Goal: Task Accomplishment & Management: Use online tool/utility

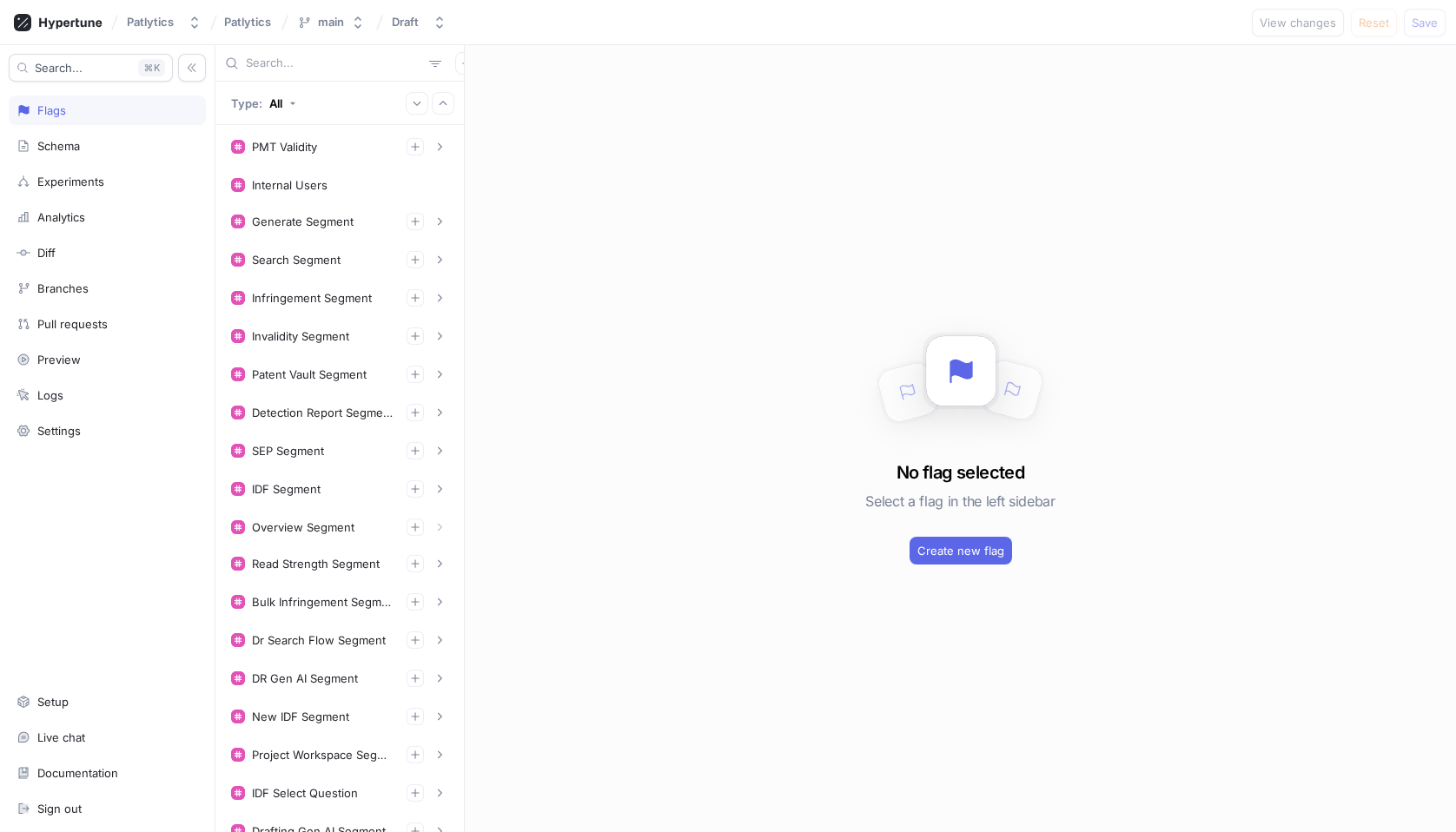
click at [285, 63] on input "text" at bounding box center [334, 63] width 177 height 17
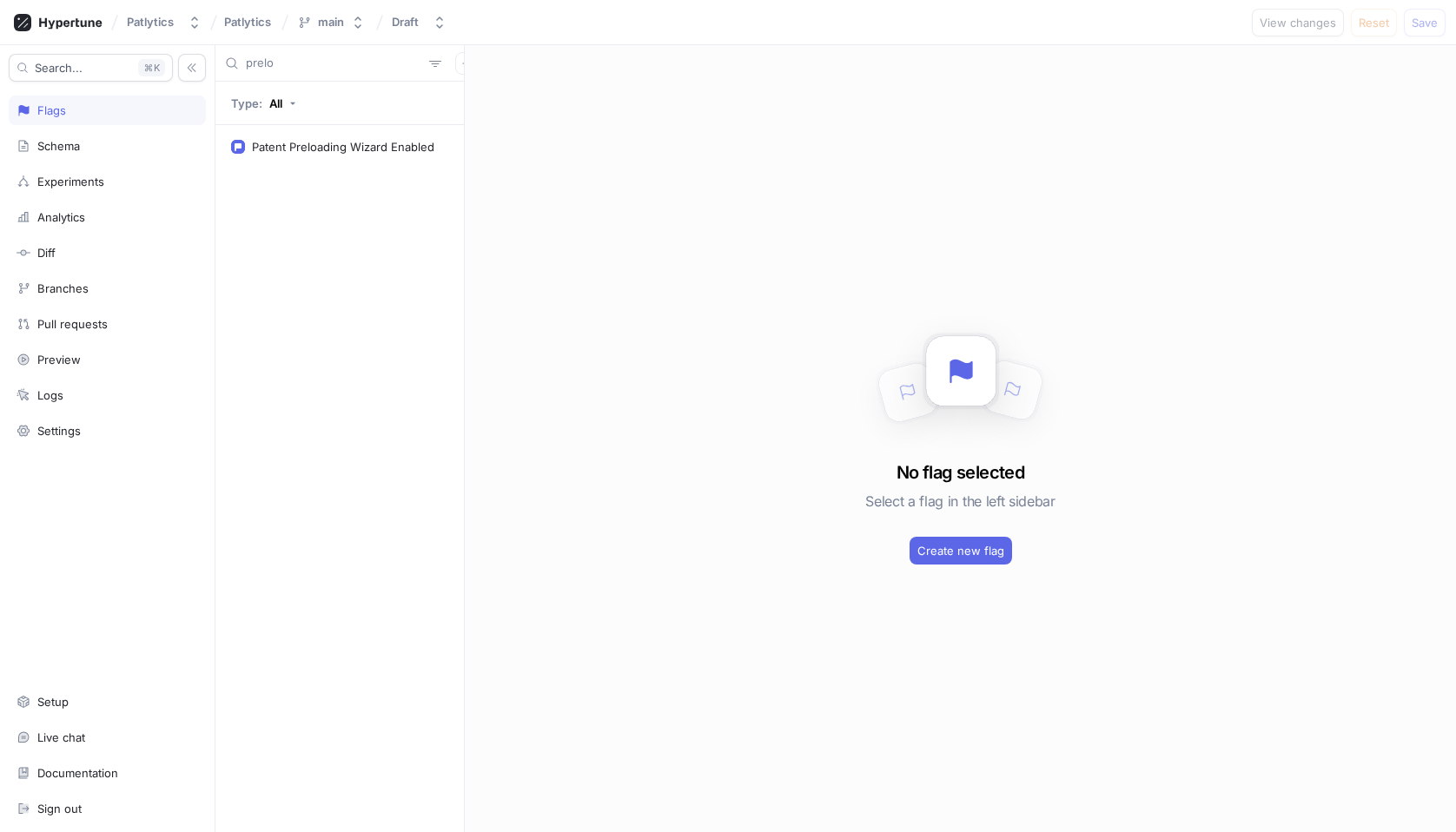
type input "prelo"
click at [342, 135] on div "Patent Preloading Wizard Enabled" at bounding box center [339, 147] width 239 height 34
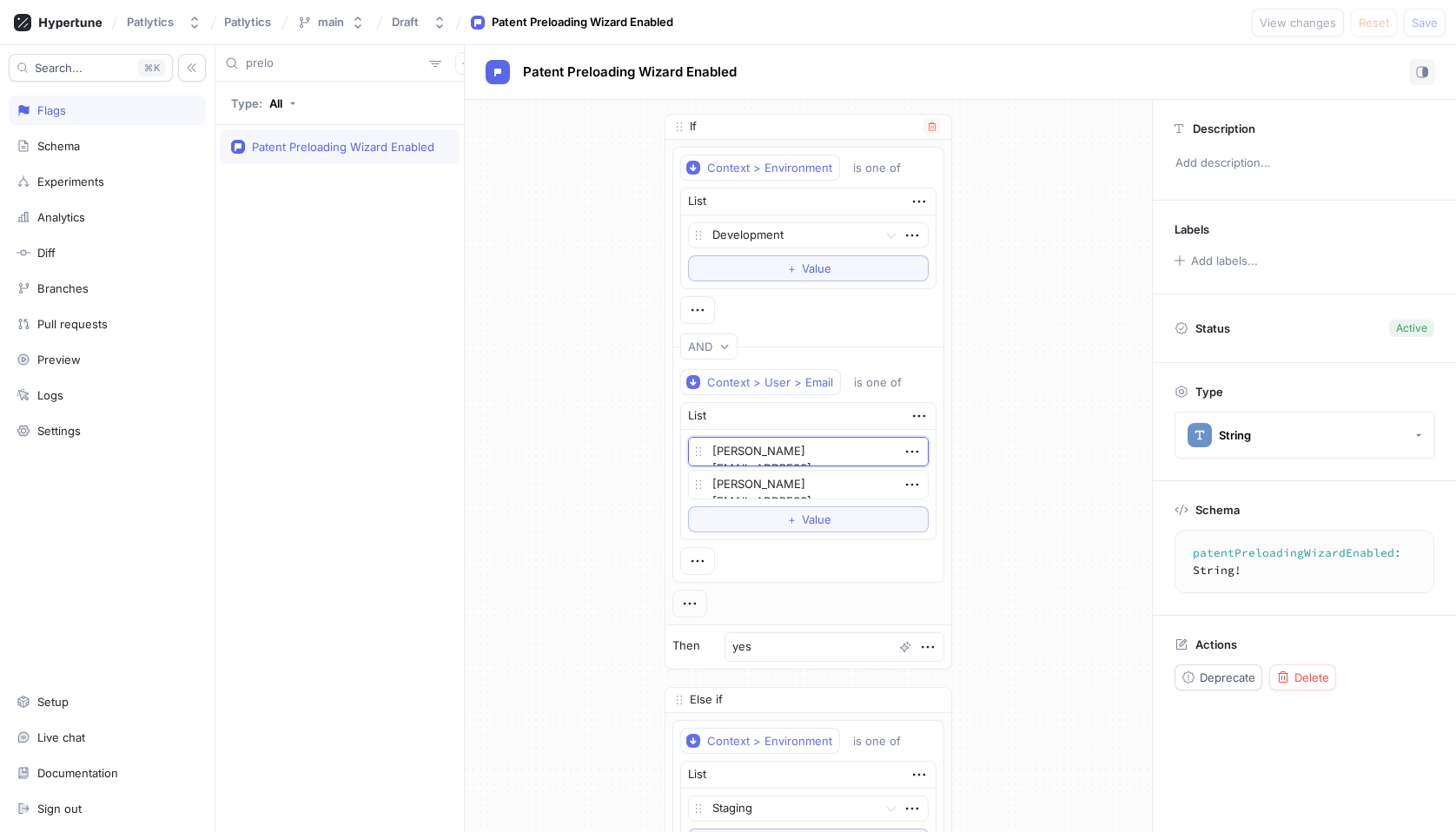
click at [790, 454] on textarea "[PERSON_NAME][EMAIL_ADDRESS][DOMAIN_NAME]" at bounding box center [808, 451] width 240 height 30
type textarea "x"
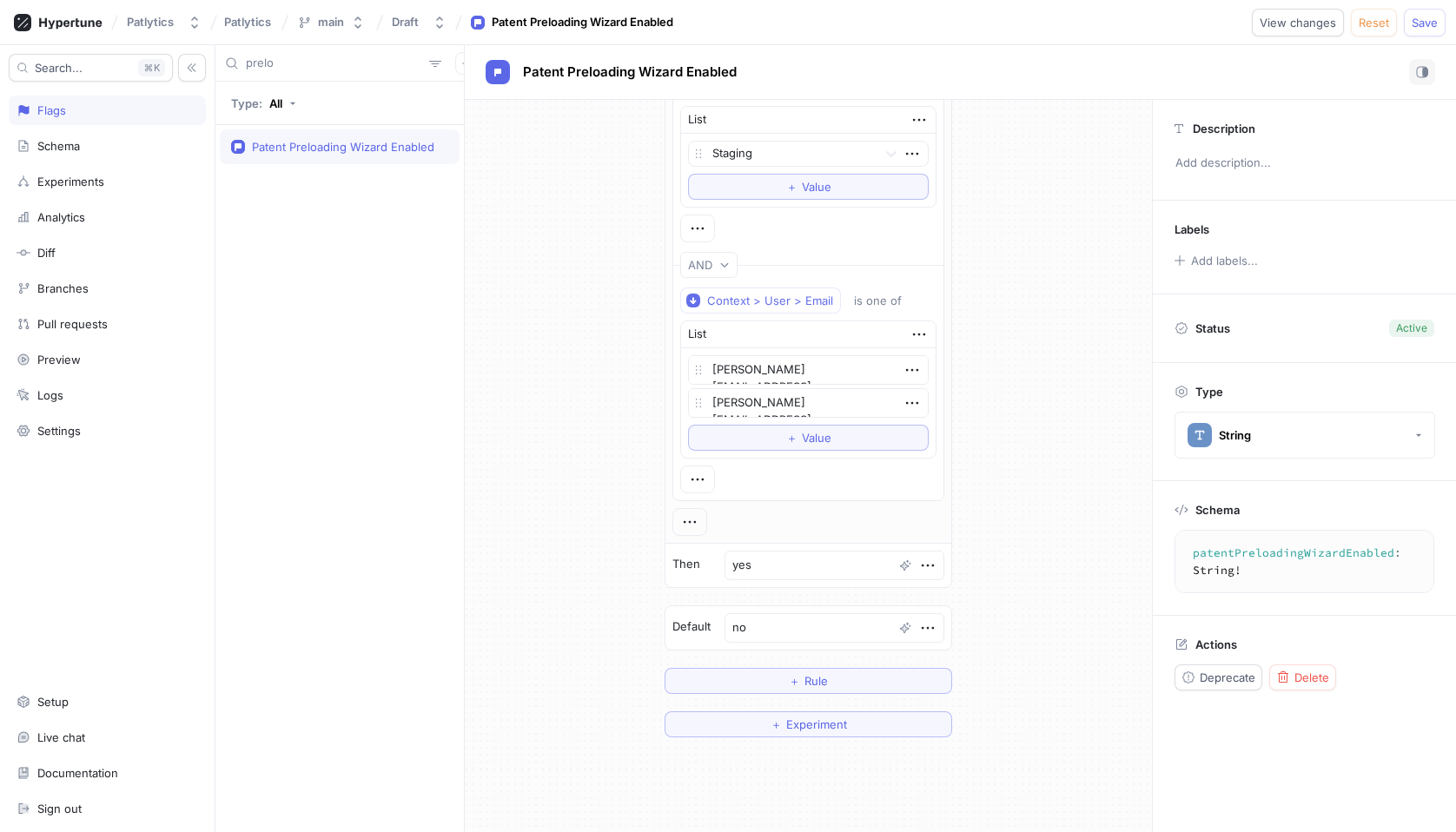
scroll to position [666, 0]
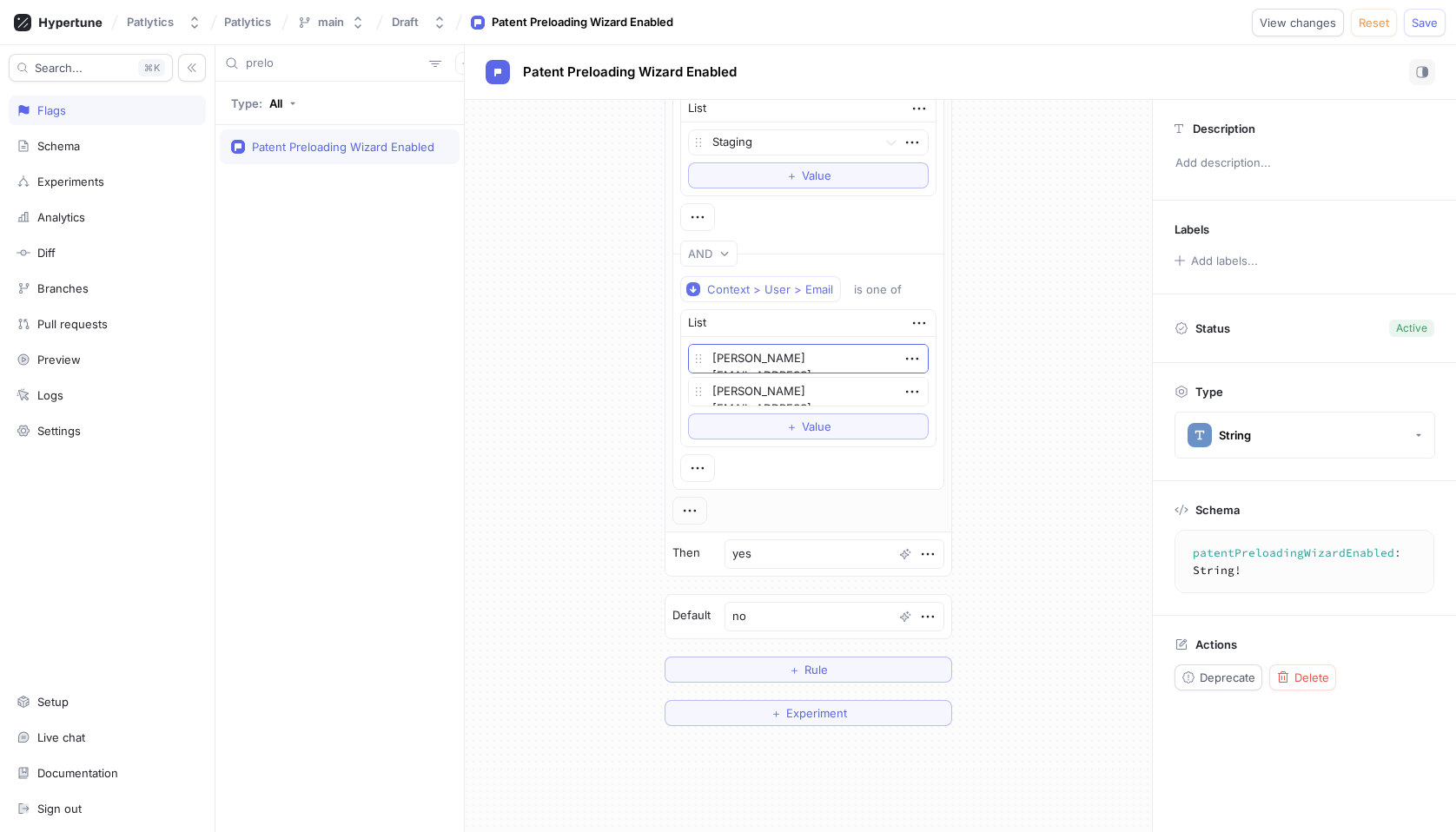
type textarea "[PERSON_NAME][EMAIL_ADDRESS][DOMAIN_NAME]"
click at [791, 359] on textarea "[PERSON_NAME][EMAIL_ADDRESS][DOMAIN_NAME]" at bounding box center [808, 358] width 240 height 30
type textarea "x"
type textarea "[PERSON_NAME][EMAIL_ADDRESS][DOMAIN_NAME]"
click at [1105, 324] on div "If Context > Environment is one of List Development To pick up a draggable item…" at bounding box center [809, 86] width 687 height 1306
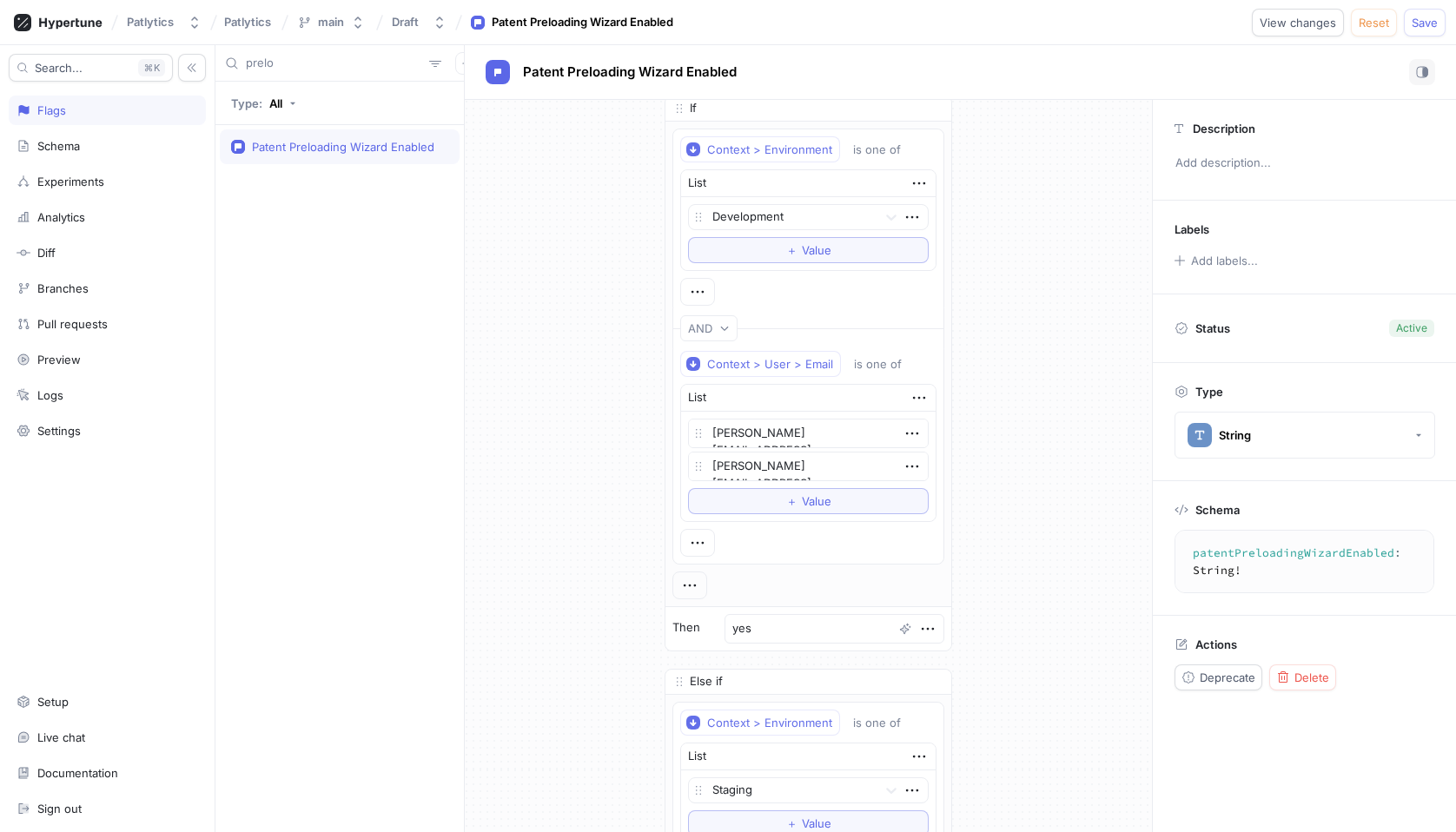
scroll to position [0, 0]
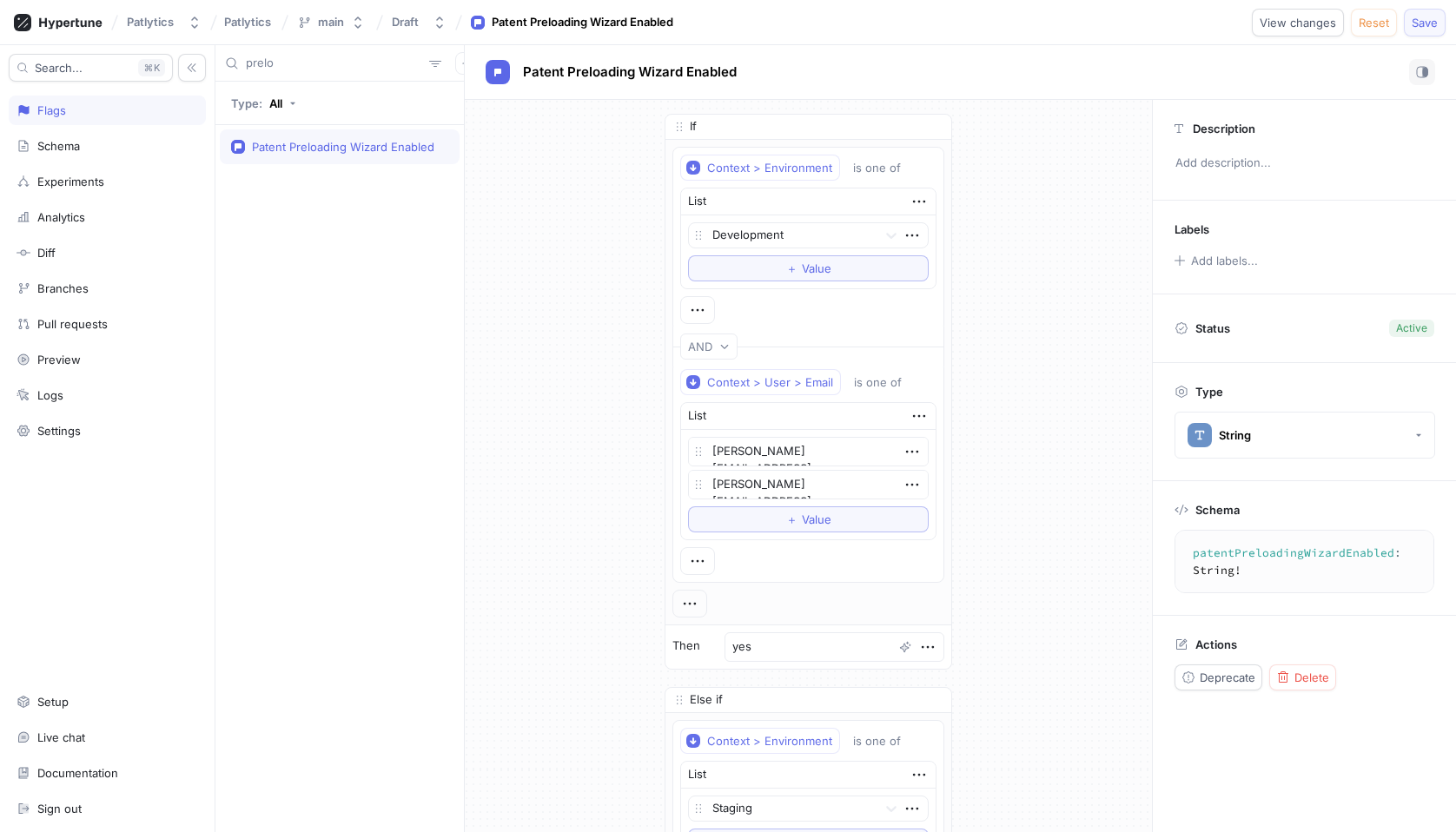
click at [1415, 22] on span "Save" at bounding box center [1424, 22] width 26 height 10
type textarea "x"
